Goal: Check status: Check status

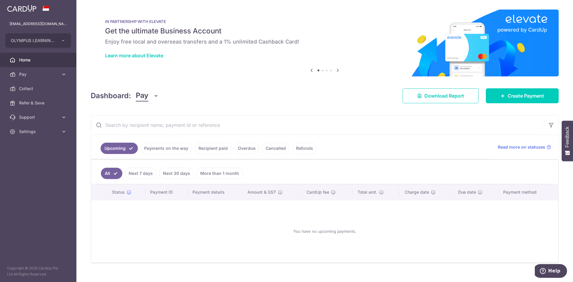
click at [212, 150] on link "Recipient paid" at bounding box center [213, 148] width 37 height 11
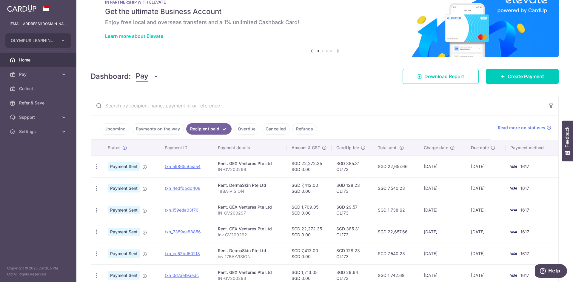
scroll to position [30, 0]
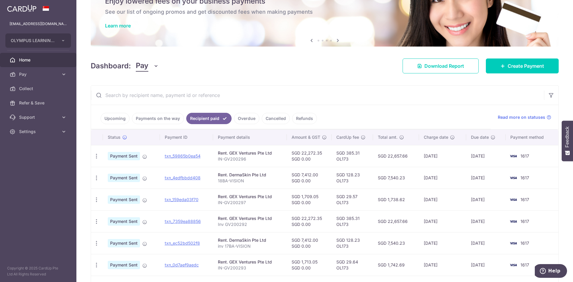
click at [171, 118] on link "Payments on the way" at bounding box center [158, 118] width 52 height 11
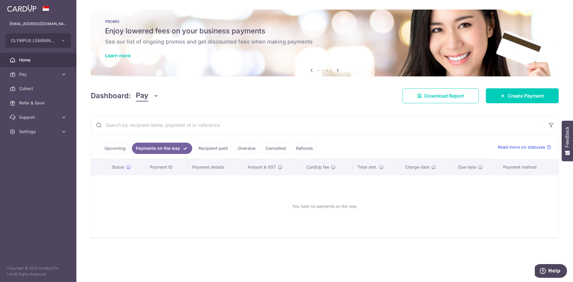
click at [220, 120] on input "text" at bounding box center [317, 125] width 453 height 19
click at [201, 149] on link "Recipient paid" at bounding box center [213, 148] width 37 height 11
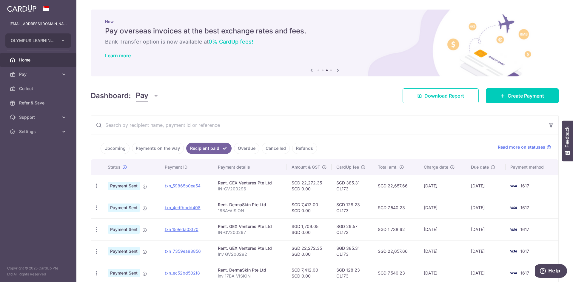
click at [378, 65] on div "New Pay overseas invoices at the best exchange rates and fees. Bank Transfer op…" at bounding box center [325, 40] width 468 height 60
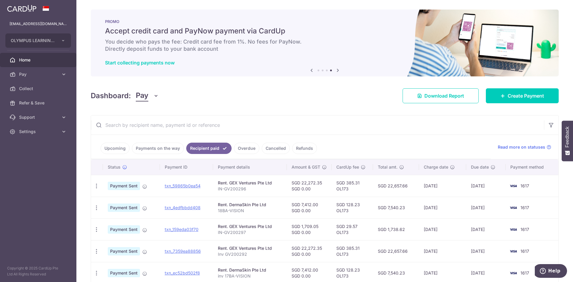
click at [382, 100] on div "Dashboard: Pay Pay Collect Download Report Create Payment" at bounding box center [325, 94] width 468 height 17
